Goal: Task Accomplishment & Management: Use online tool/utility

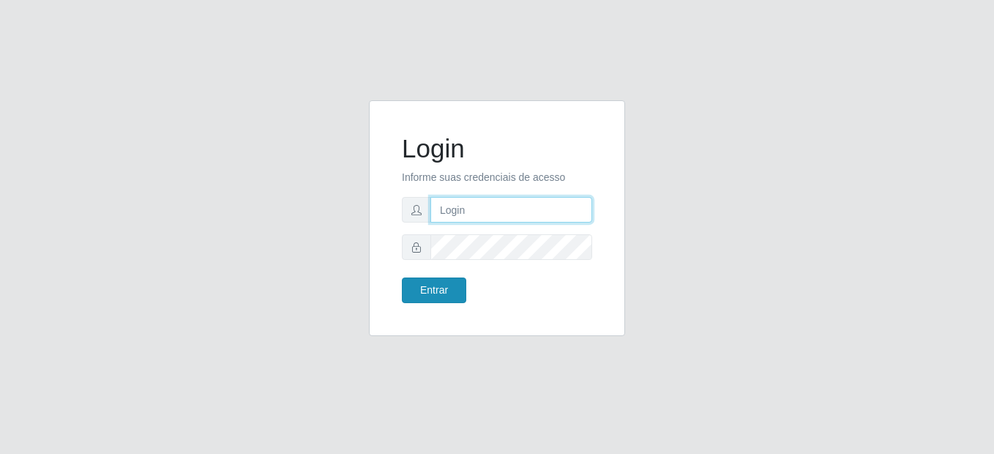
type input "mariabemais@B8"
click at [441, 291] on button "Entrar" at bounding box center [434, 290] width 64 height 26
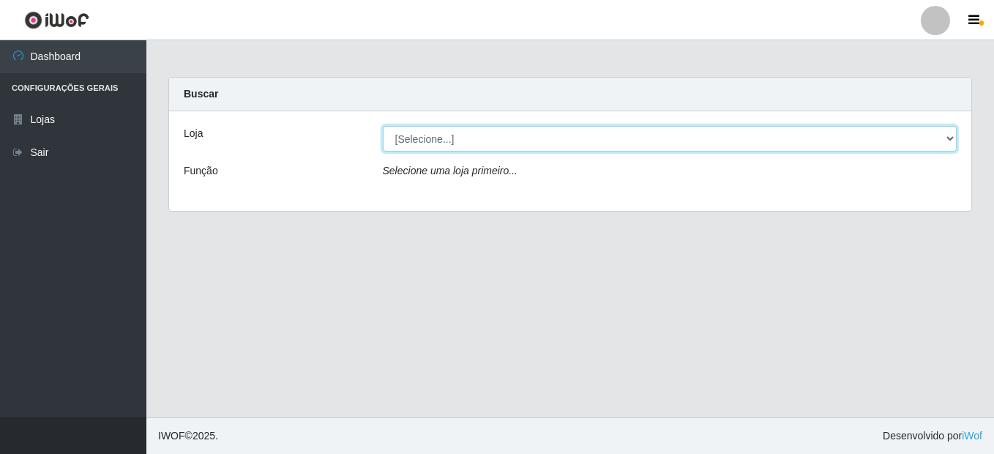
click at [430, 135] on select "[Selecione...] Bemais Supermercados - B8 [PERSON_NAME]" at bounding box center [670, 139] width 575 height 26
select select "413"
click at [383, 126] on select "[Selecione...] Bemais Supermercados - B8 [PERSON_NAME]" at bounding box center [670, 139] width 575 height 26
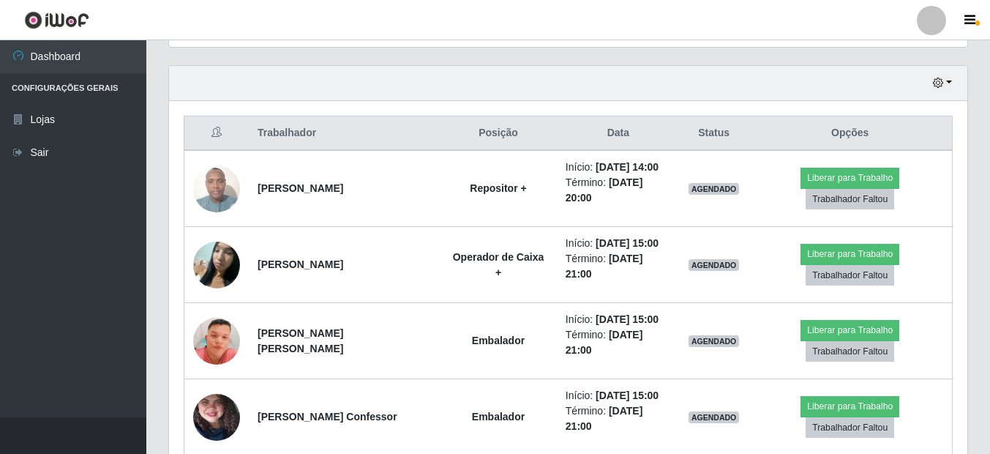
scroll to position [512, 0]
